Goal: Contribute content: Contribute content

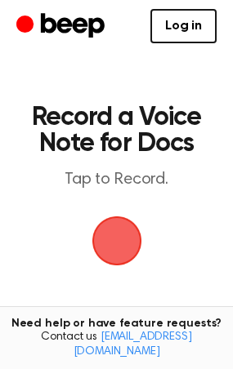
click at [105, 240] on span "button" at bounding box center [116, 241] width 56 height 56
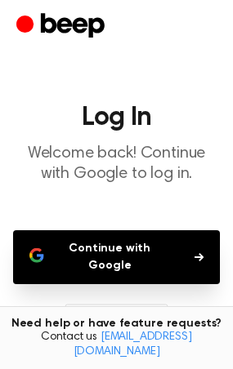
click at [83, 253] on button "Continue with Google" at bounding box center [116, 257] width 206 height 54
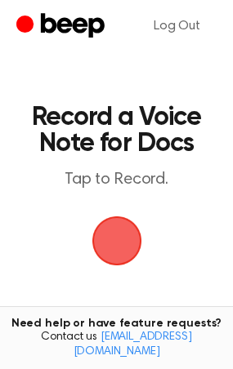
click at [107, 251] on span "button" at bounding box center [116, 240] width 69 height 69
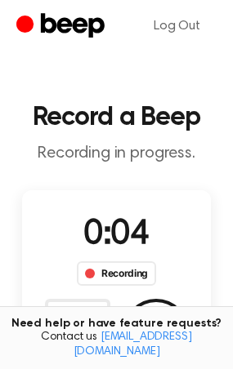
click at [108, 275] on div "Recording" at bounding box center [116, 273] width 79 height 24
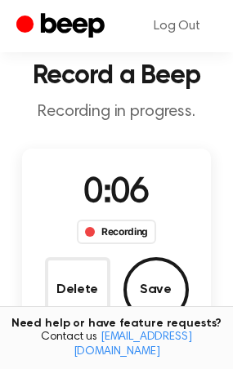
scroll to position [38, 0]
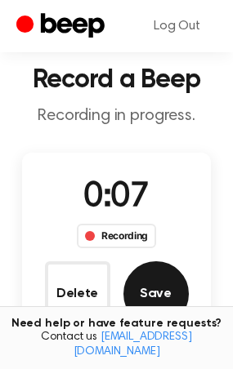
click at [139, 291] on button "Save" at bounding box center [155, 293] width 65 height 65
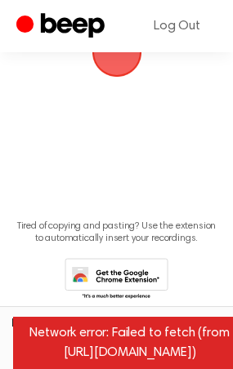
scroll to position [0, 0]
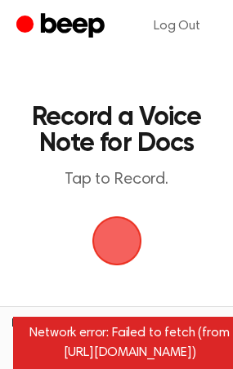
click at [121, 233] on span "button" at bounding box center [116, 241] width 53 height 53
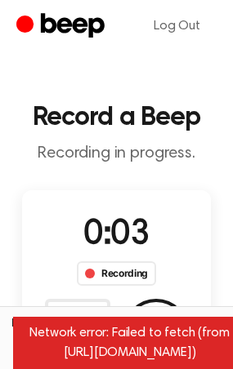
click at [98, 282] on div "Recording" at bounding box center [116, 273] width 79 height 24
click at [104, 268] on div "Recording" at bounding box center [116, 273] width 79 height 24
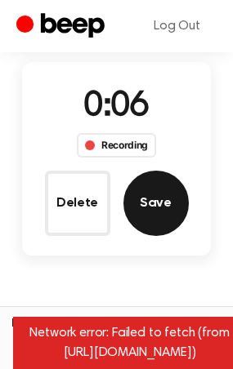
click at [146, 198] on button "Save" at bounding box center [155, 203] width 65 height 65
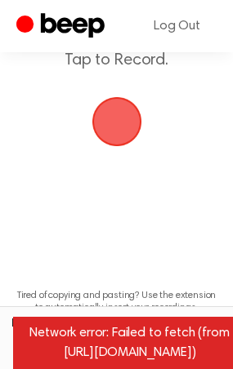
scroll to position [119, 0]
drag, startPoint x: 106, startPoint y: 340, endPoint x: 224, endPoint y: 360, distance: 120.0
click at [224, 360] on div "Network error: Failed to fetch (from [URL][DOMAIN_NAME])" at bounding box center [129, 343] width 233 height 52
